Goal: Information Seeking & Learning: Learn about a topic

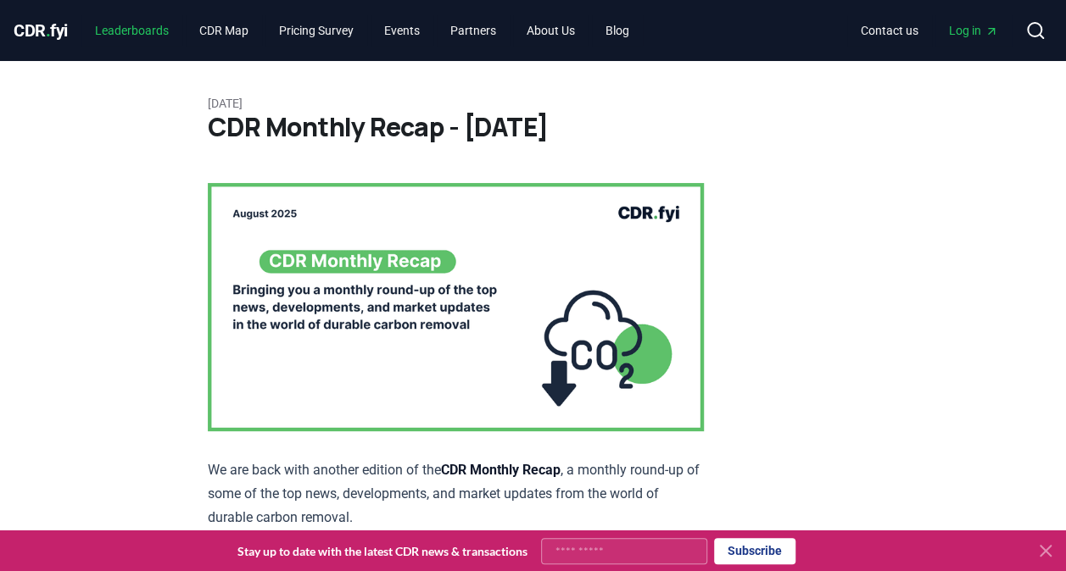
click at [154, 26] on link "Leaderboards" at bounding box center [131, 30] width 101 height 31
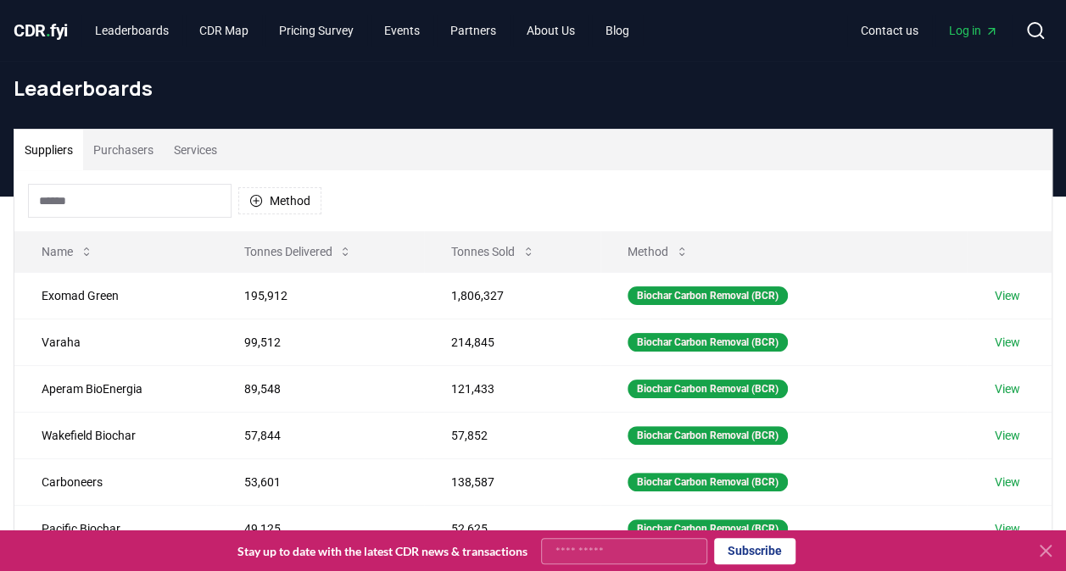
click at [109, 151] on button "Purchasers" at bounding box center [123, 150] width 81 height 41
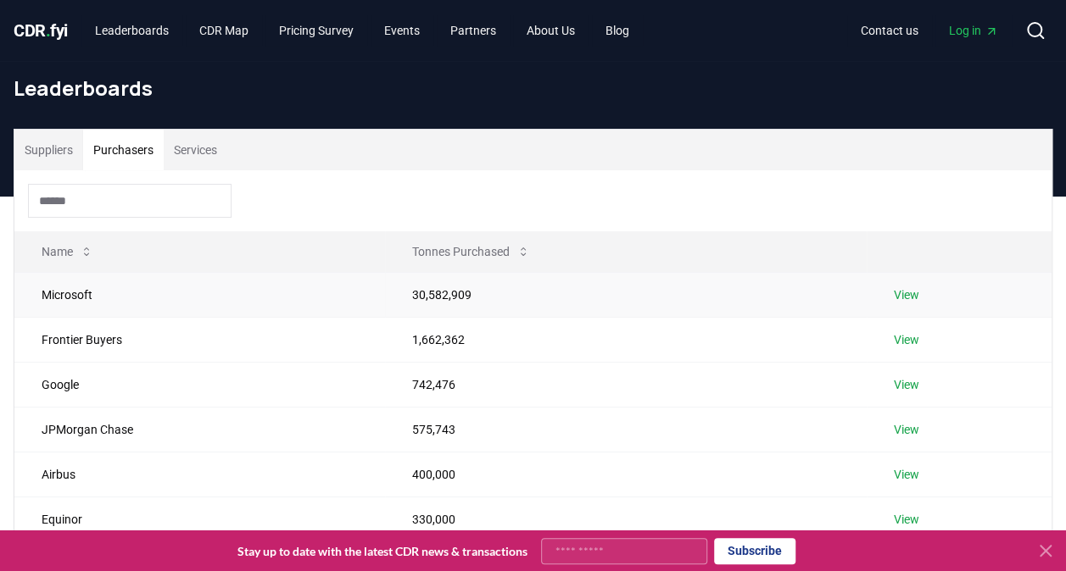
click at [911, 293] on link "View" at bounding box center [906, 295] width 25 height 17
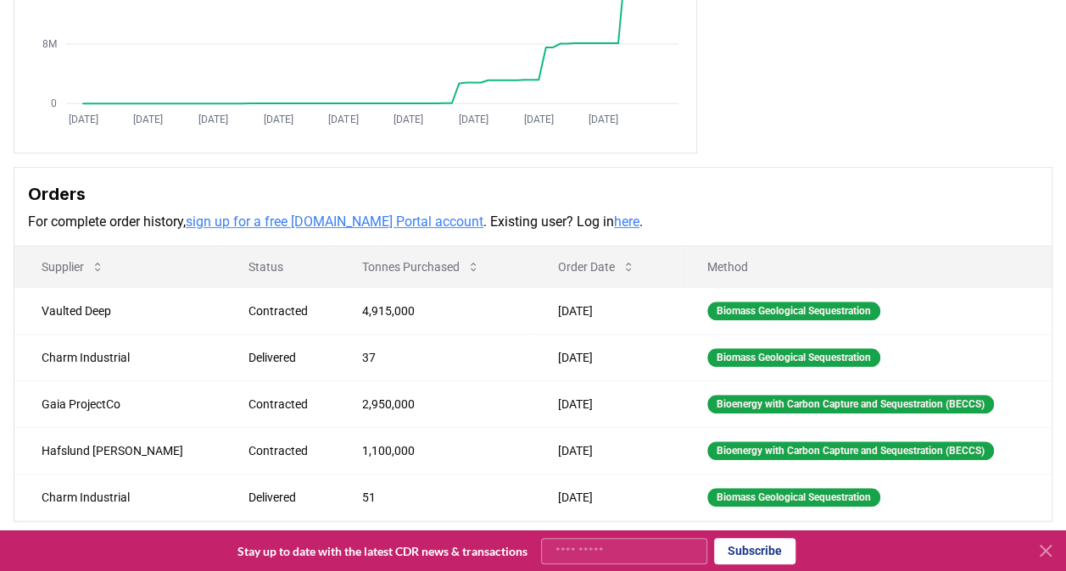
scroll to position [339, 0]
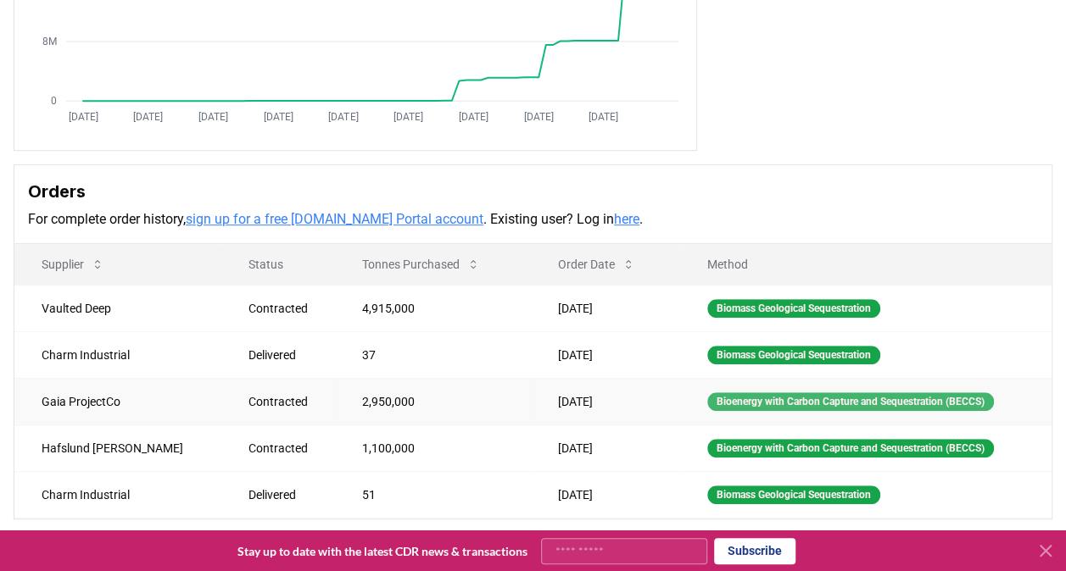
click at [784, 396] on div "Bioenergy with Carbon Capture and Sequestration (BECCS)" at bounding box center [850, 402] width 287 height 19
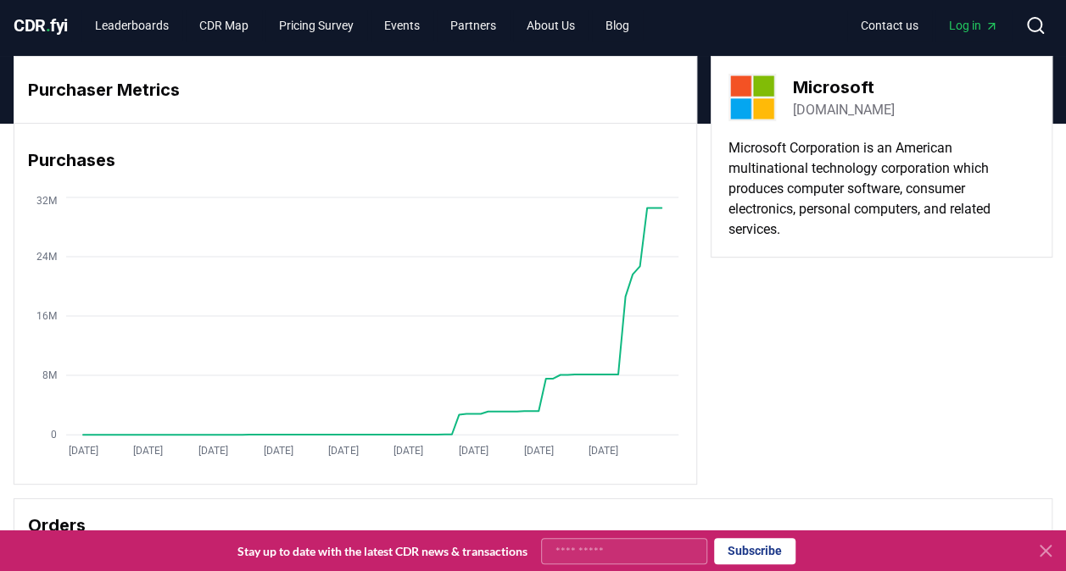
scroll to position [0, 0]
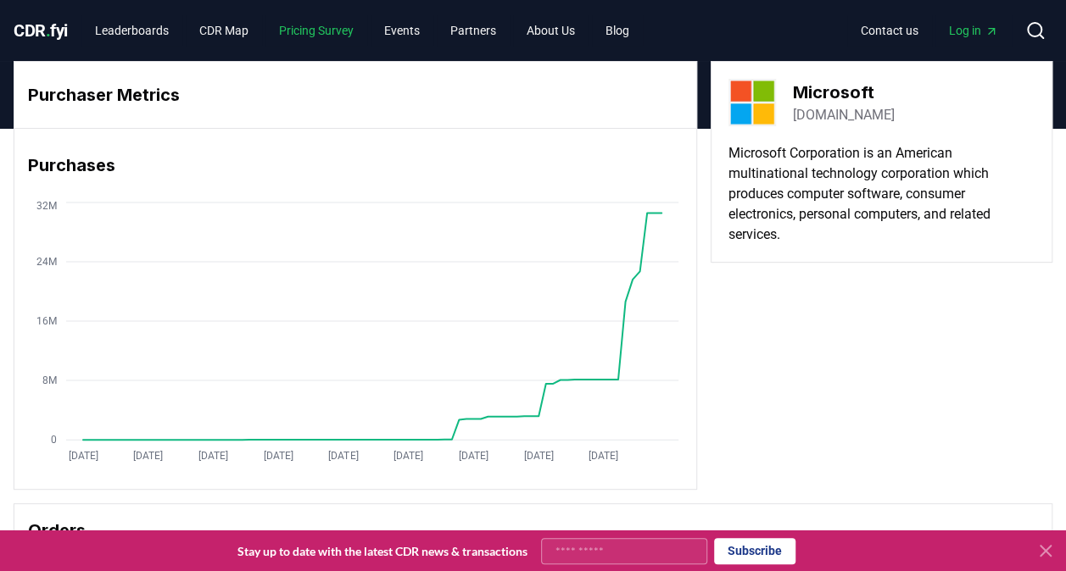
click at [313, 27] on link "Pricing Survey" at bounding box center [316, 30] width 102 height 31
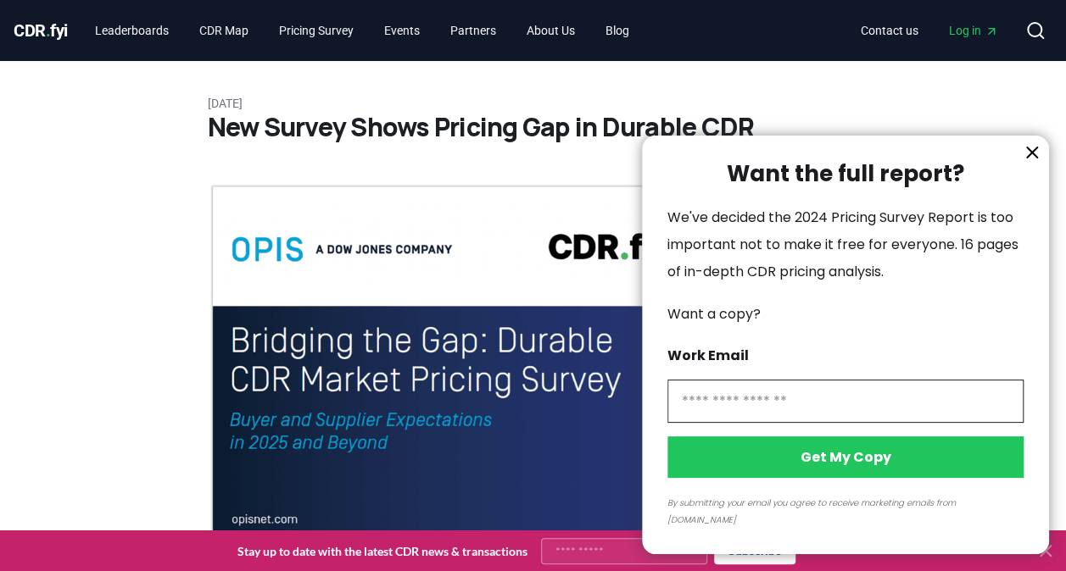
click at [831, 420] on input "information" at bounding box center [845, 401] width 356 height 43
type input "**********"
click at [818, 477] on button "Get My Copy" at bounding box center [845, 458] width 356 height 42
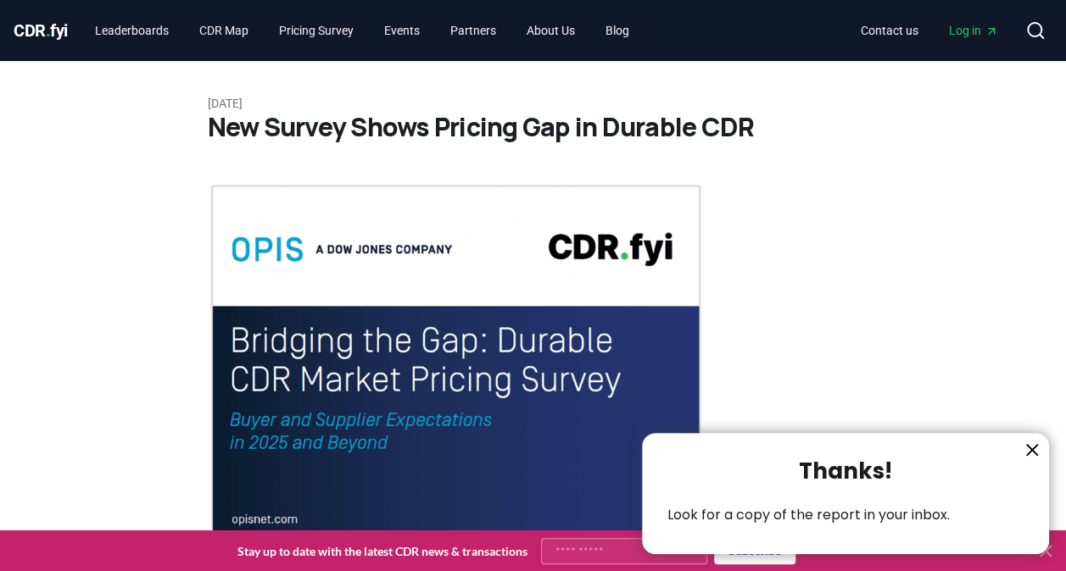
click at [1034, 451] on icon "information" at bounding box center [1032, 450] width 20 height 20
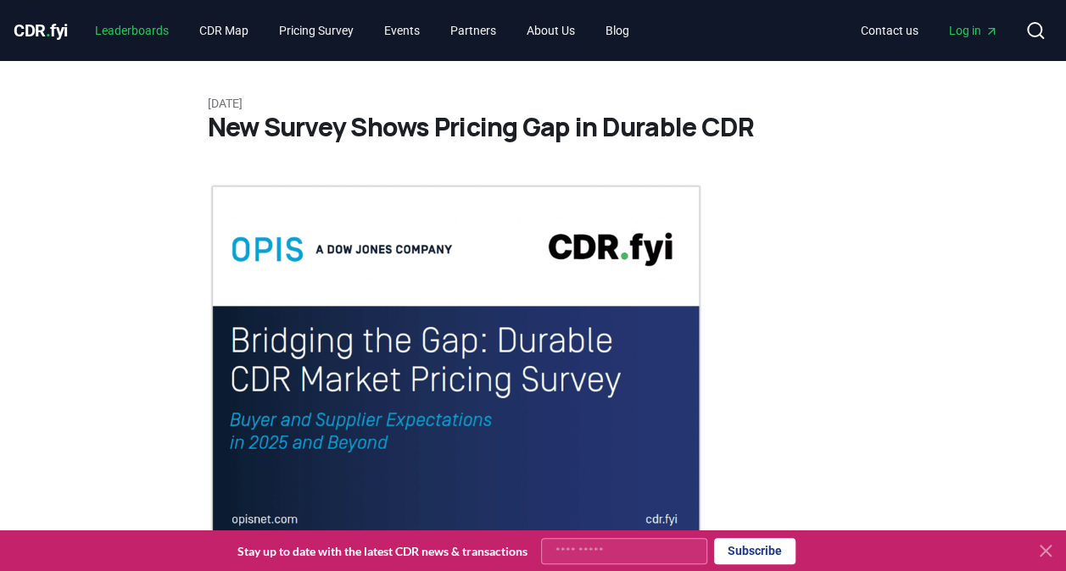
click at [149, 20] on link "Leaderboards" at bounding box center [131, 30] width 101 height 31
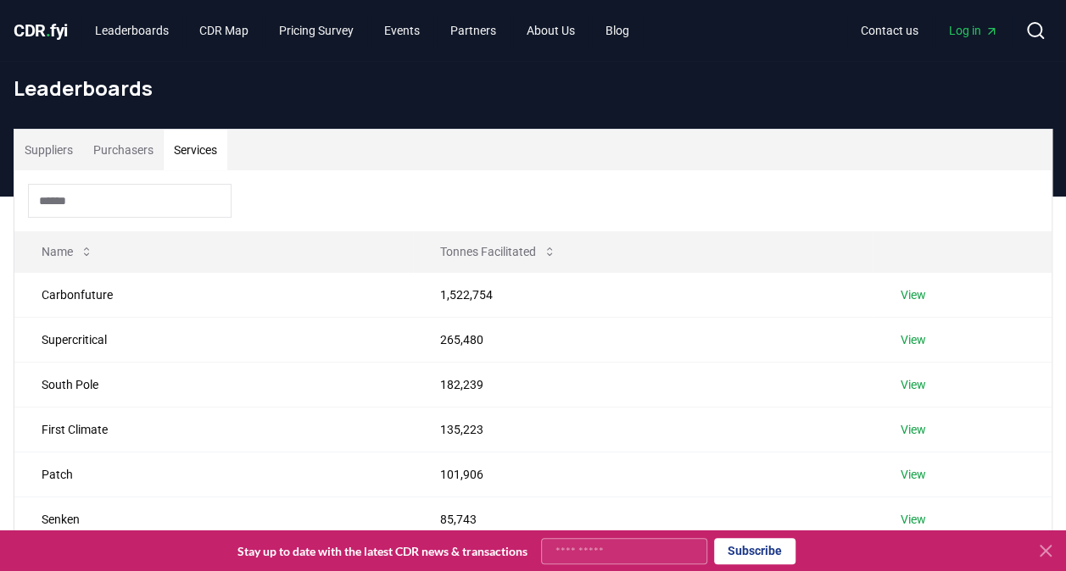
click at [191, 153] on button "Services" at bounding box center [196, 150] width 64 height 41
click at [138, 154] on button "Purchasers" at bounding box center [123, 150] width 81 height 41
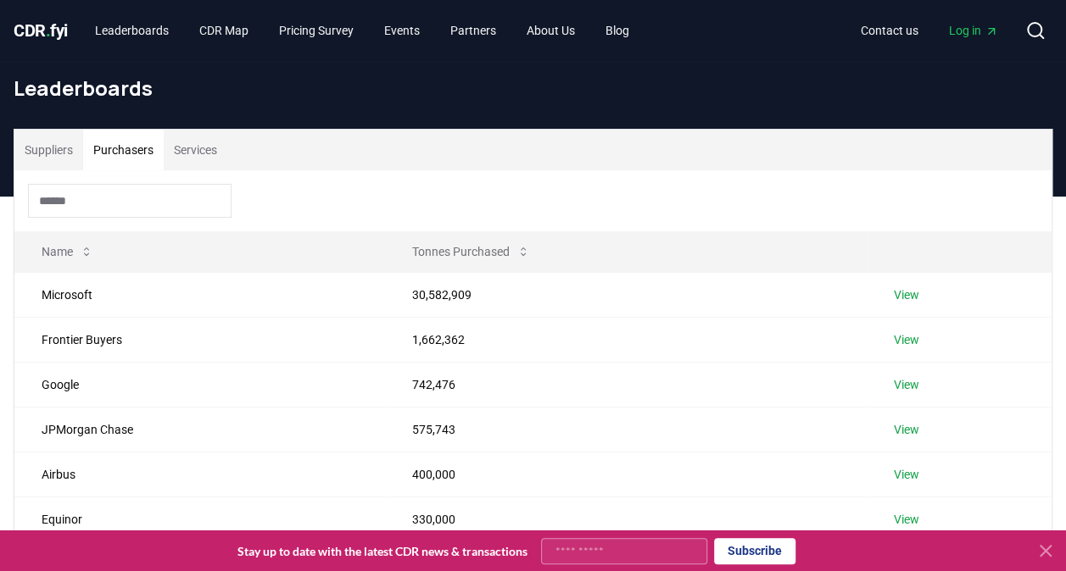
click at [192, 146] on button "Services" at bounding box center [196, 150] width 64 height 41
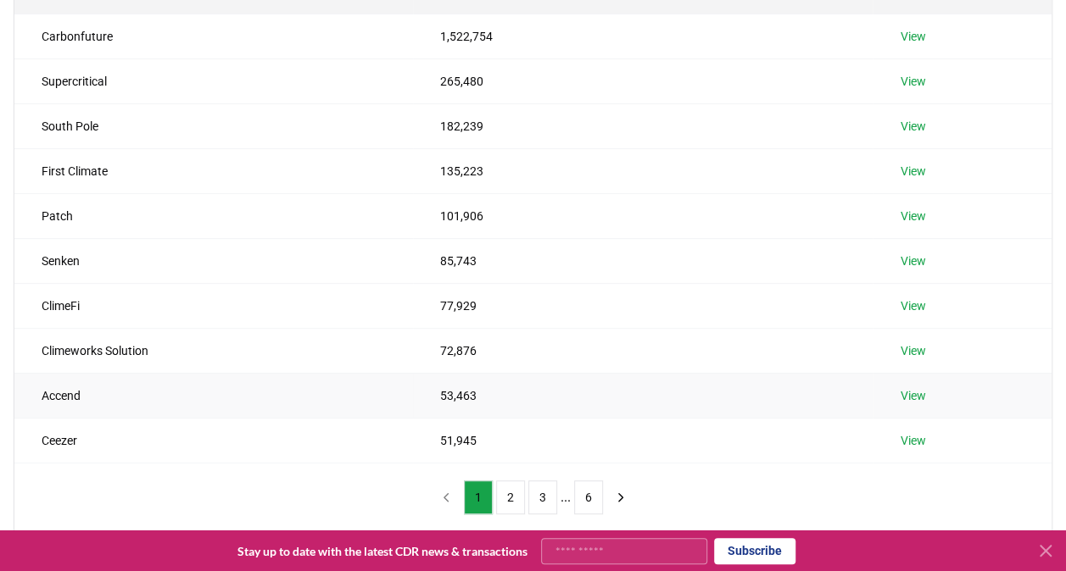
scroll to position [254, 0]
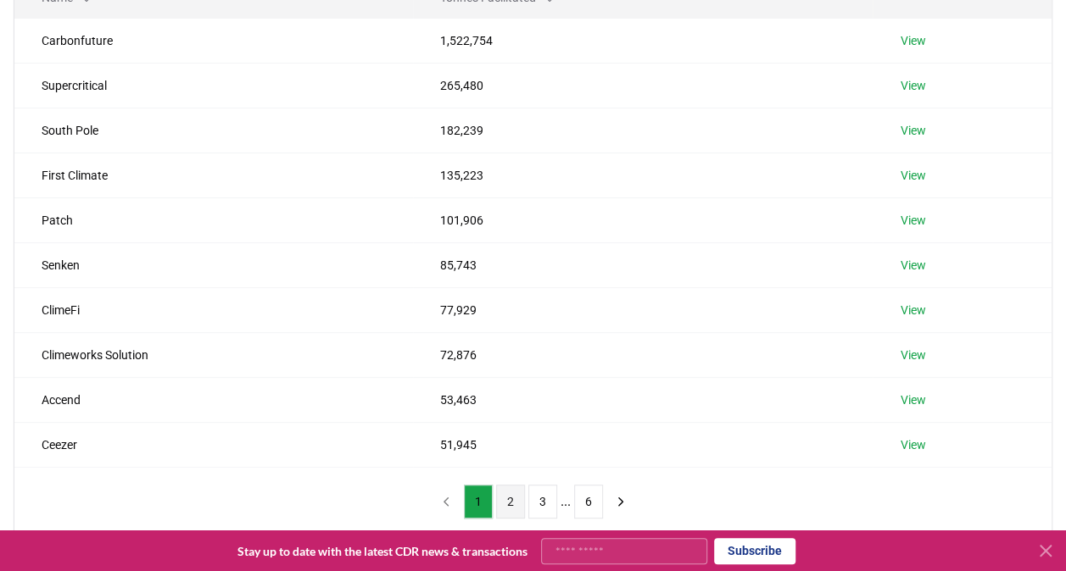
click at [515, 501] on button "2" at bounding box center [510, 502] width 29 height 34
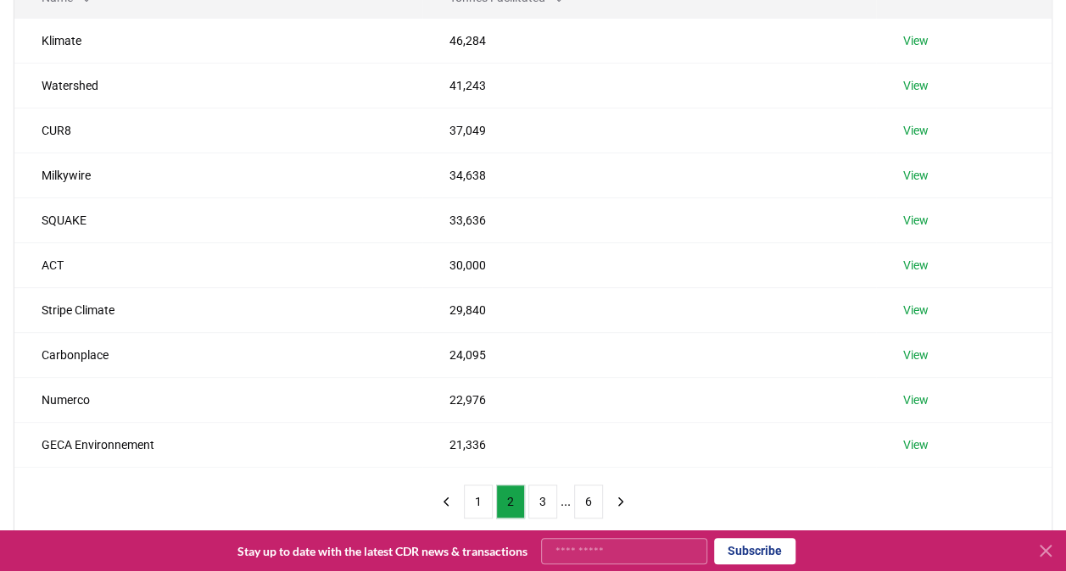
click at [541, 500] on button "3" at bounding box center [542, 502] width 29 height 34
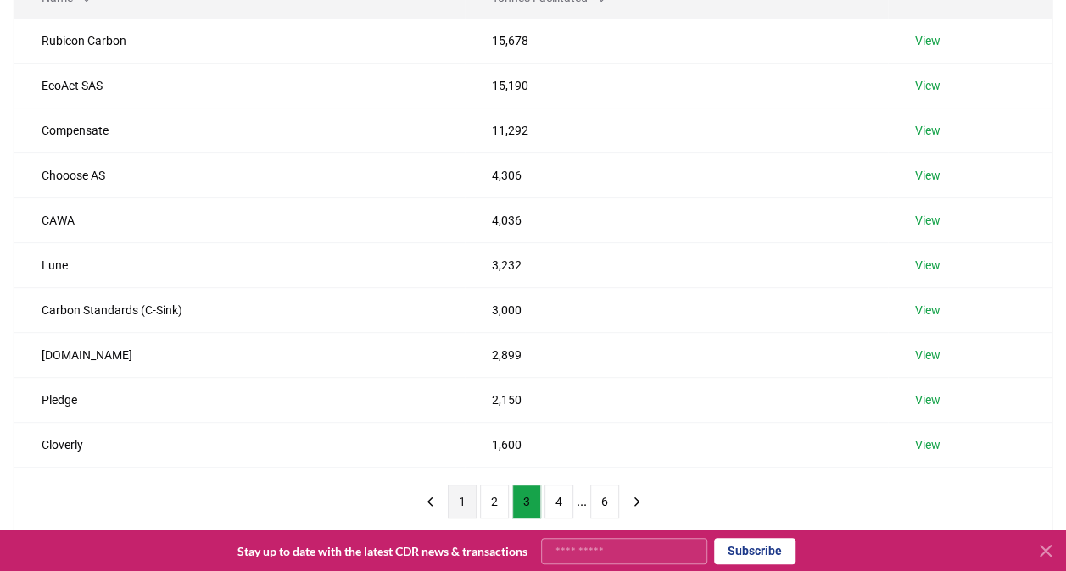
click at [467, 498] on button "1" at bounding box center [462, 502] width 29 height 34
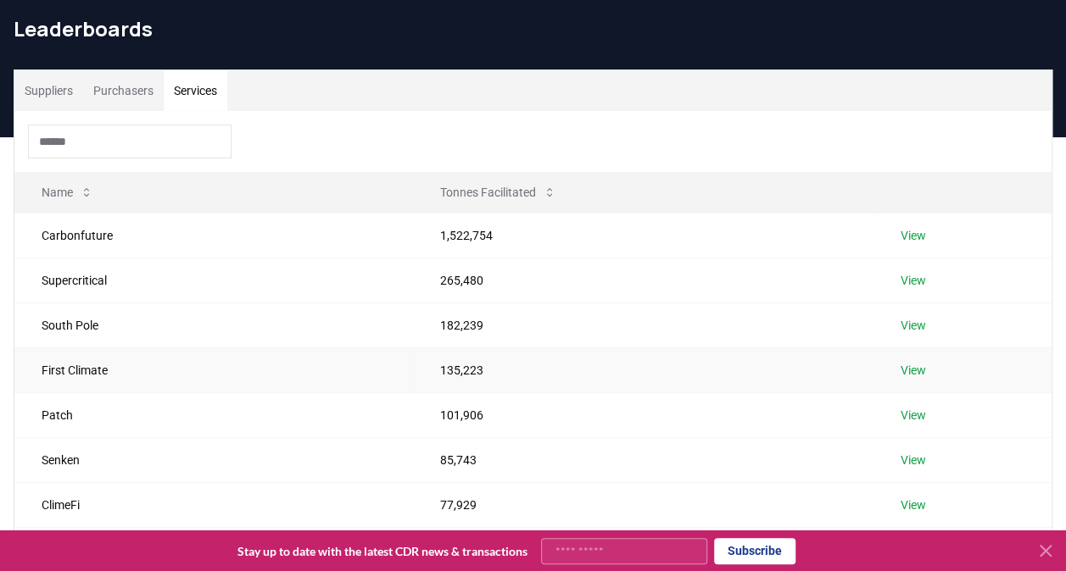
scroll to position [0, 0]
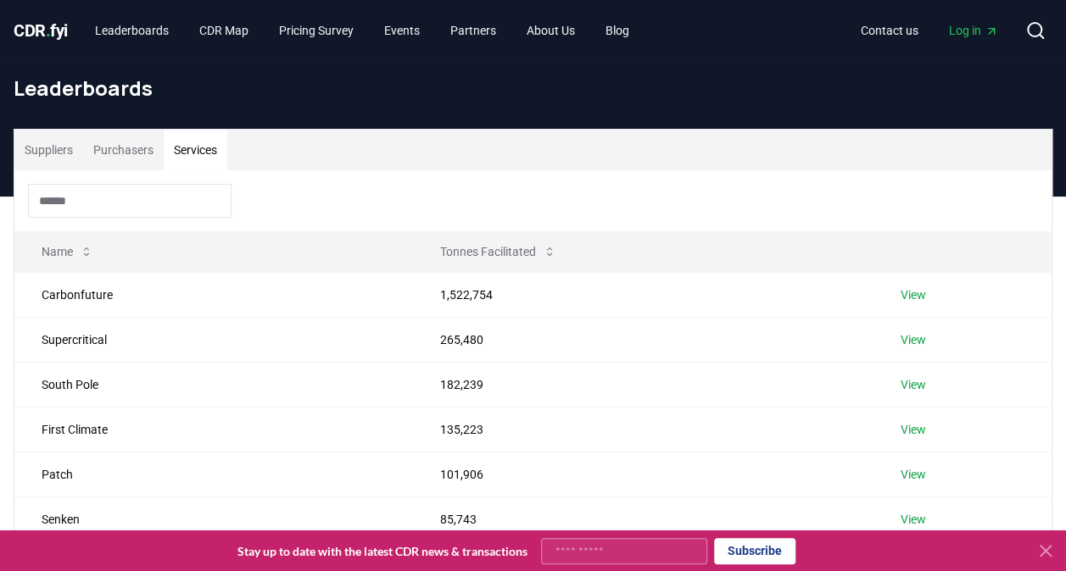
click at [59, 150] on button "Suppliers" at bounding box center [48, 150] width 69 height 41
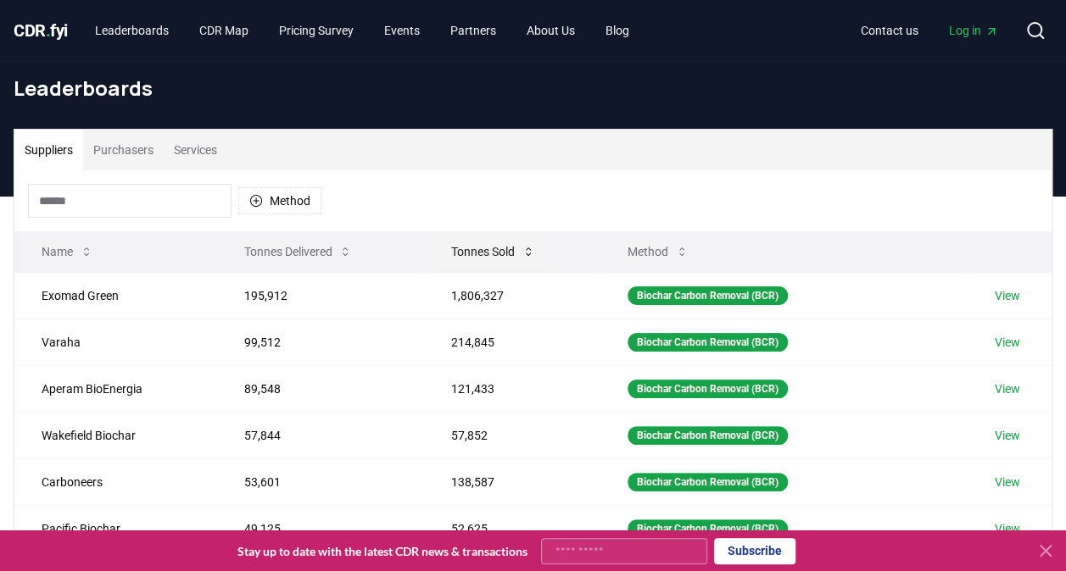
click at [531, 249] on icon at bounding box center [528, 252] width 14 height 14
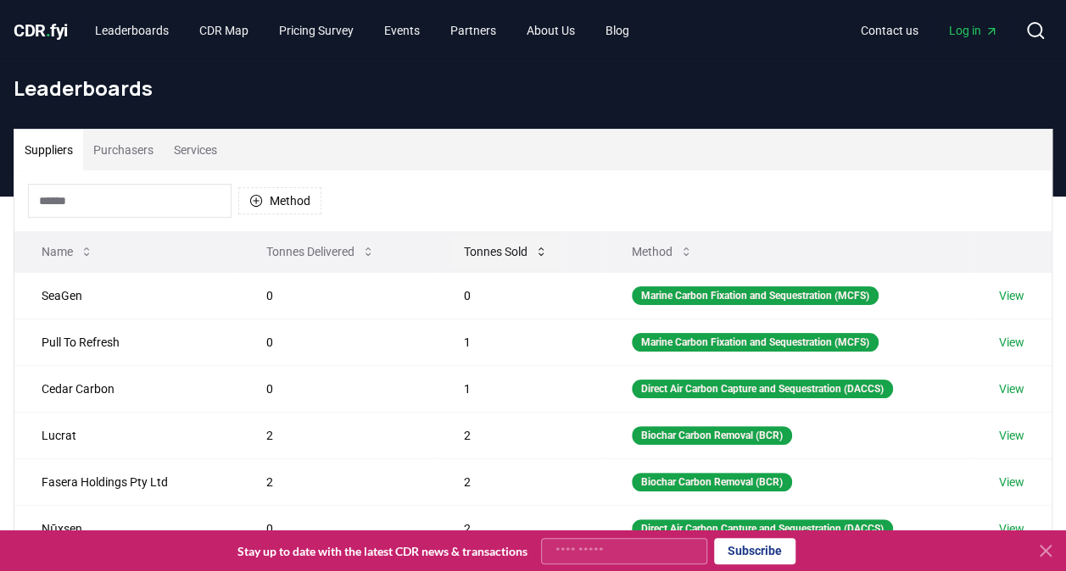
click at [531, 249] on button "Tonnes Sold" at bounding box center [505, 252] width 111 height 34
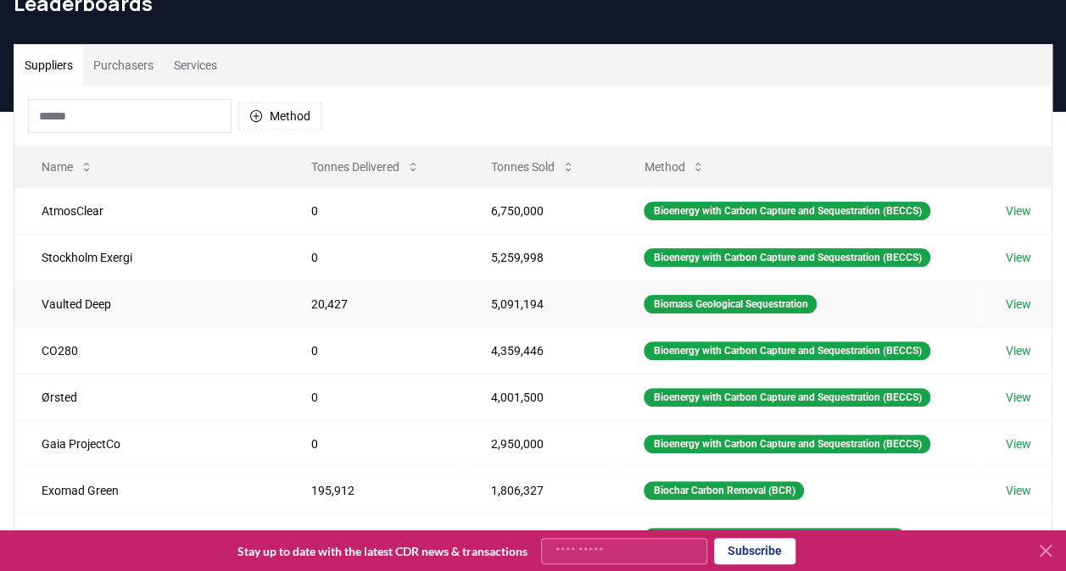
scroll to position [170, 0]
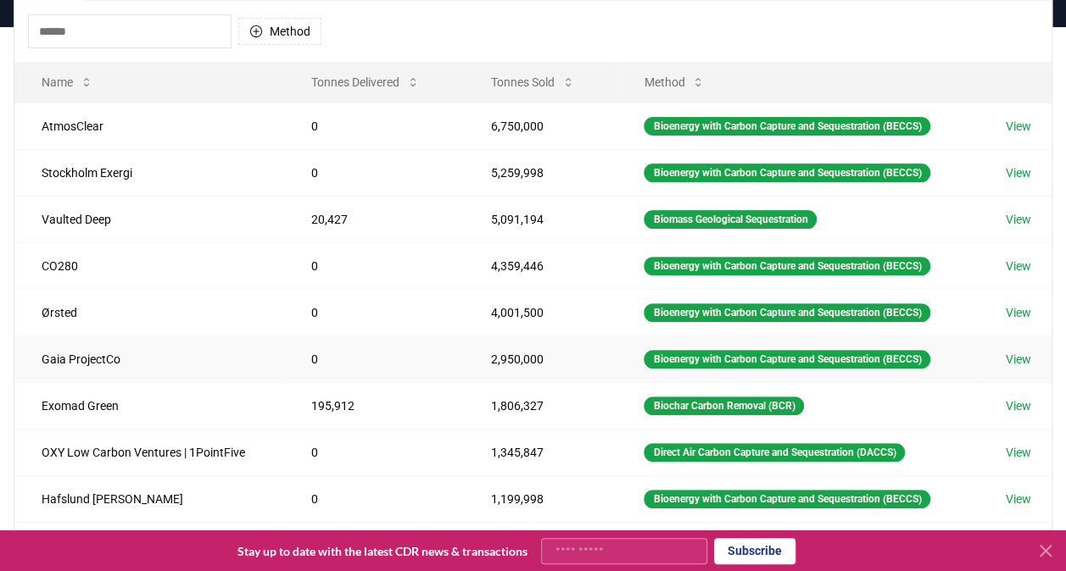
click at [1026, 353] on link "View" at bounding box center [1018, 359] width 25 height 17
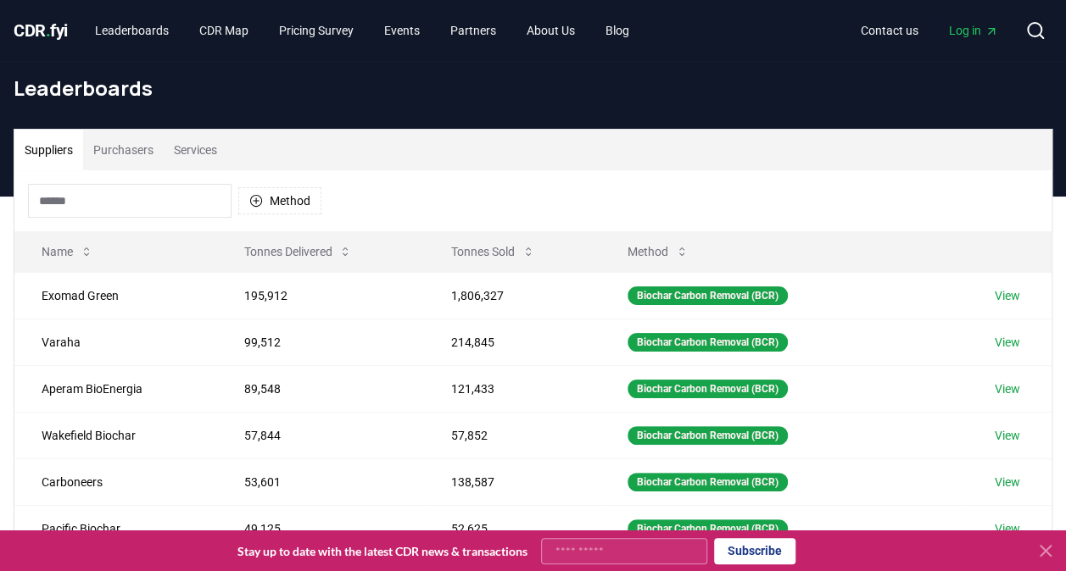
click at [117, 144] on button "Purchasers" at bounding box center [123, 150] width 81 height 41
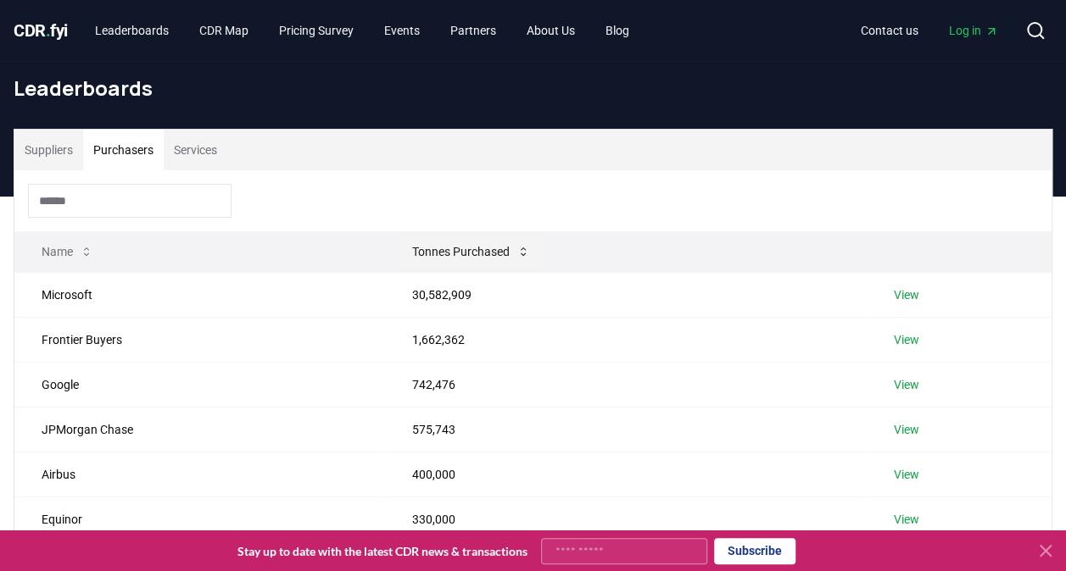
click at [468, 243] on button "Tonnes Purchased" at bounding box center [471, 252] width 145 height 34
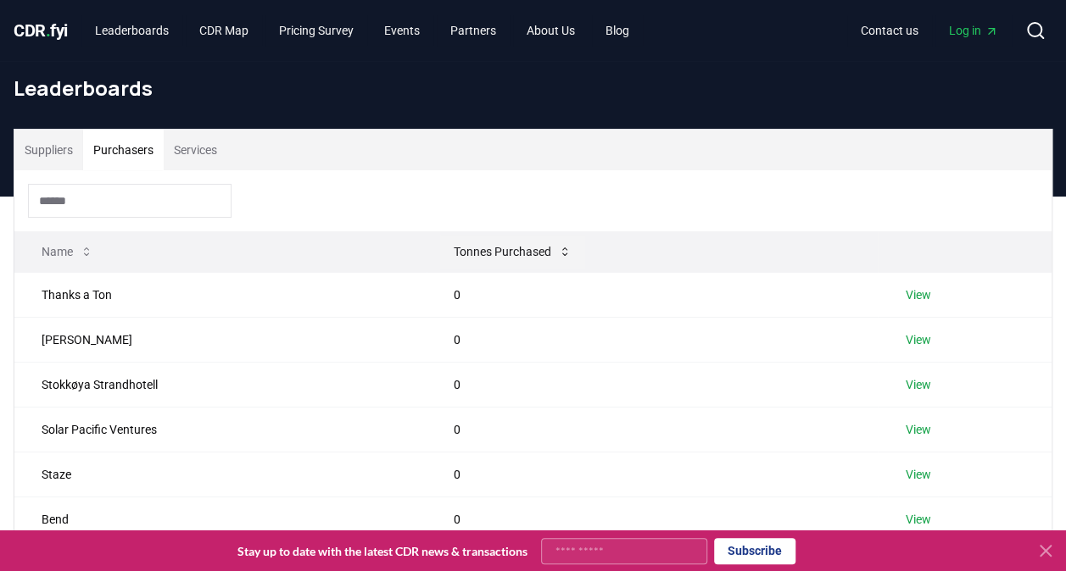
click at [470, 248] on button "Tonnes Purchased" at bounding box center [512, 252] width 145 height 34
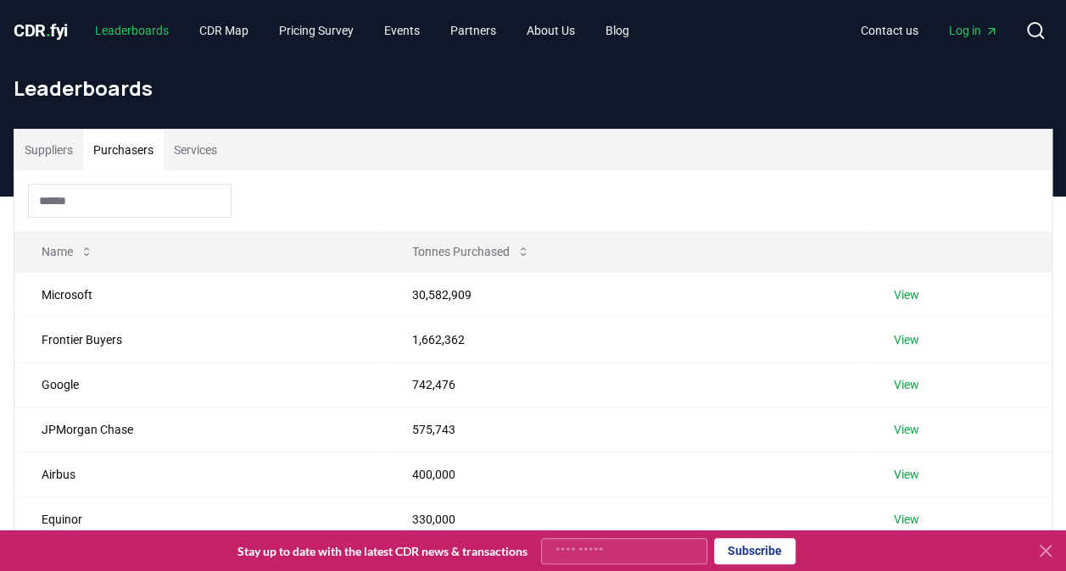
click at [159, 23] on link "Leaderboards" at bounding box center [131, 30] width 101 height 31
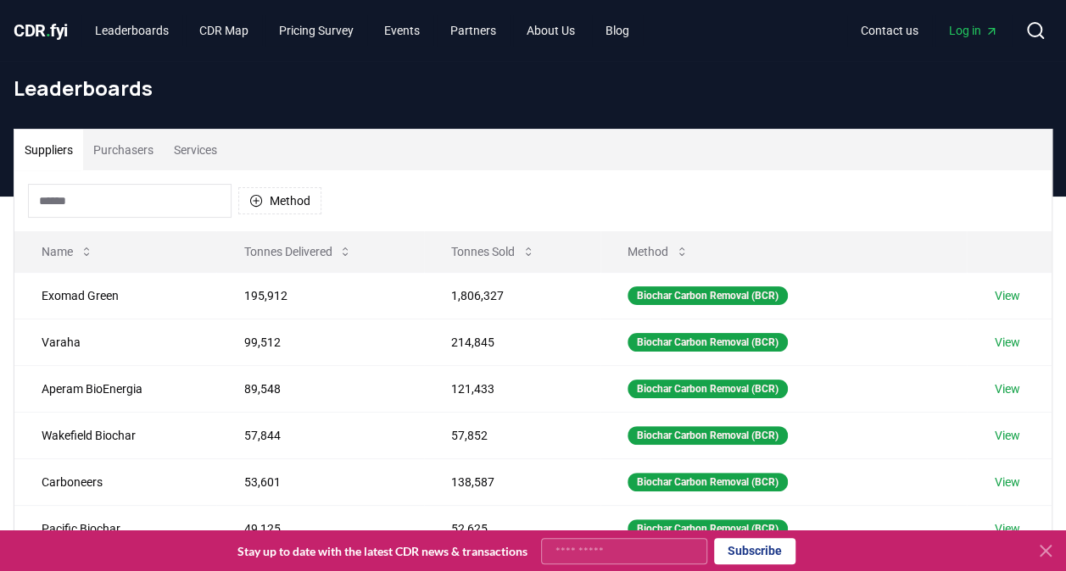
click at [24, 142] on button "Suppliers" at bounding box center [48, 150] width 69 height 41
